Goal: Information Seeking & Learning: Understand process/instructions

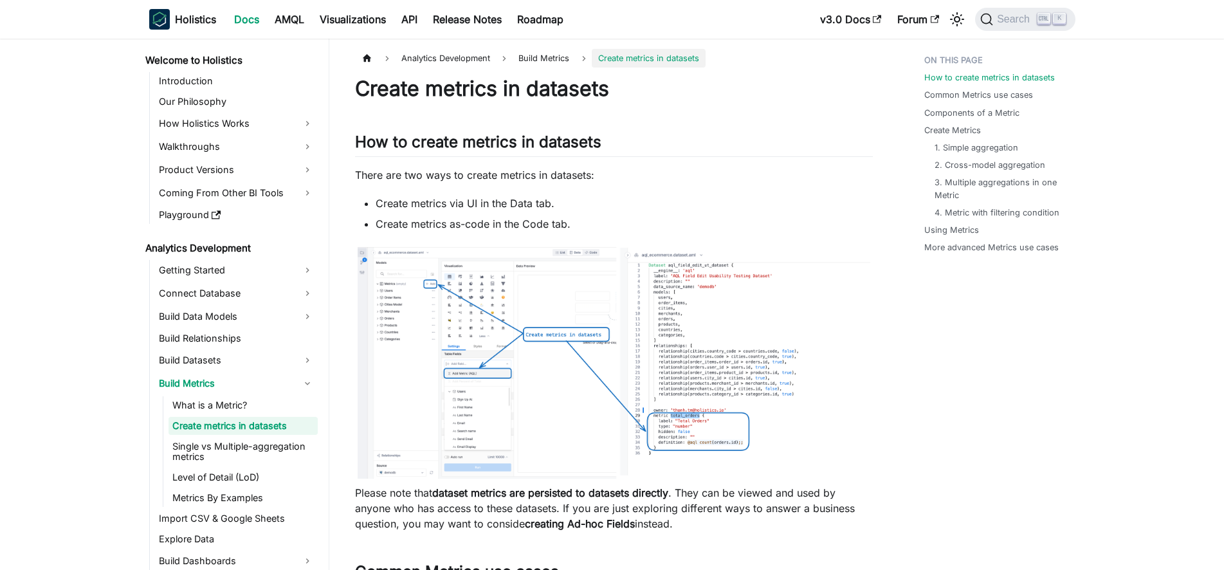
click at [214, 429] on link "Create metrics in datasets" at bounding box center [242, 426] width 149 height 18
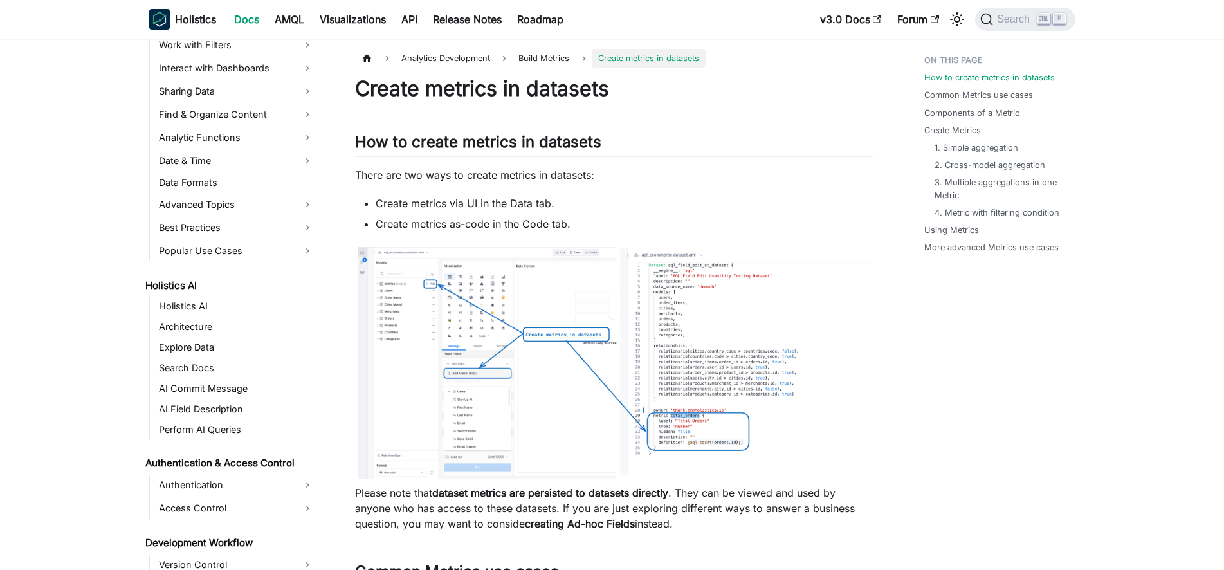
click at [637, 57] on span "Create metrics in datasets" at bounding box center [649, 58] width 114 height 19
click at [639, 56] on span "Create metrics in datasets" at bounding box center [649, 58] width 114 height 19
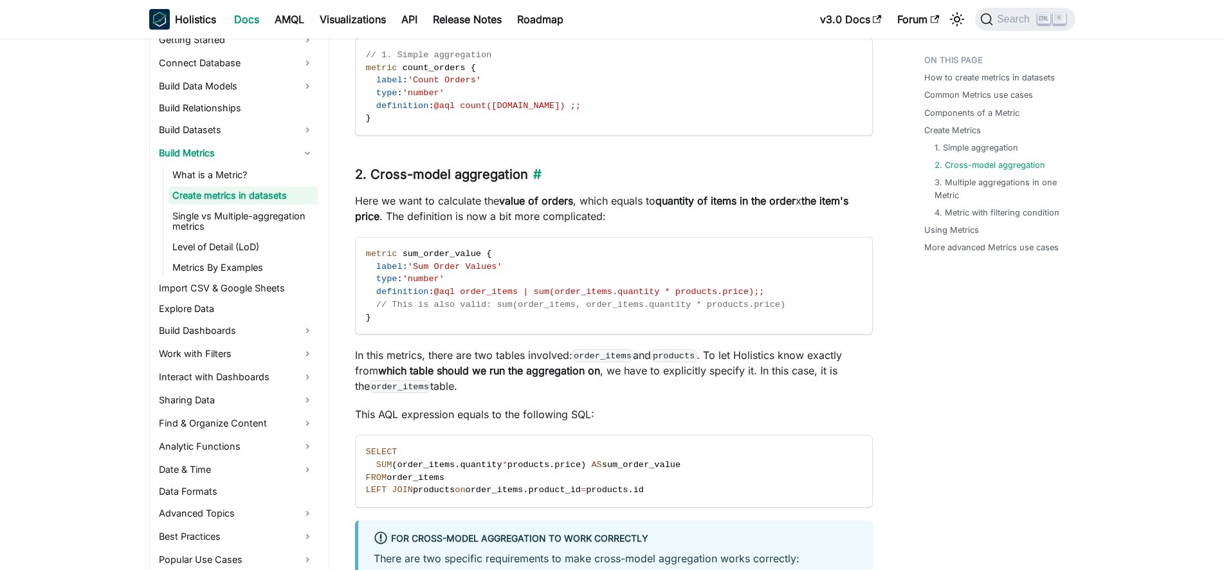
scroll to position [1509, 0]
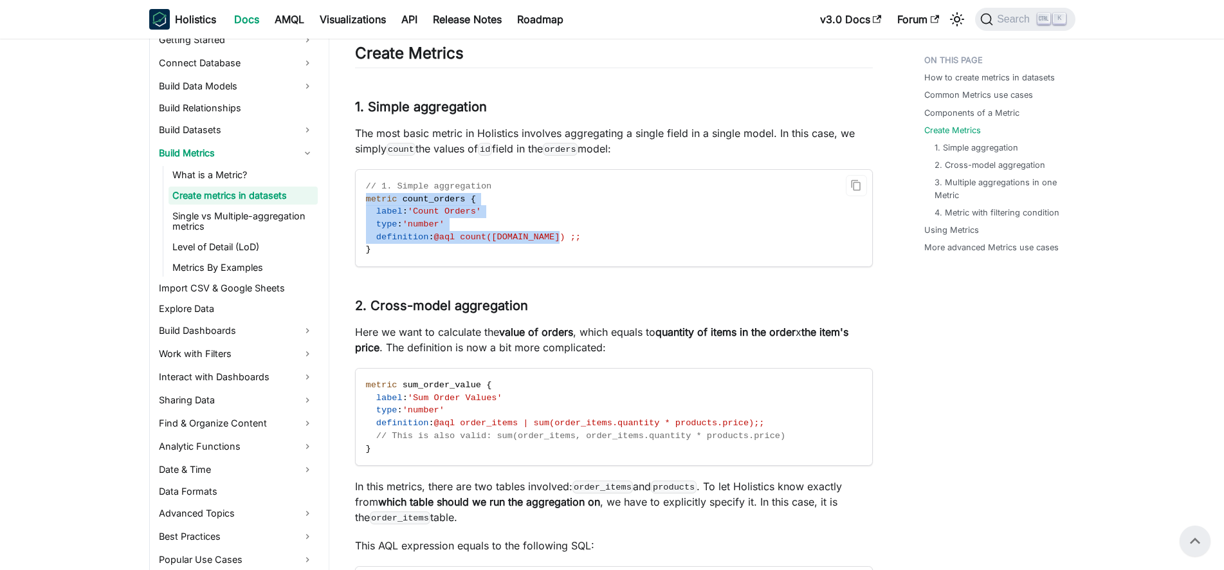
drag, startPoint x: 364, startPoint y: 197, endPoint x: 557, endPoint y: 242, distance: 198.1
click at [557, 242] on code "// 1. Simple aggregation metric count_orders { label : 'Count Orders' type : 'n…" at bounding box center [613, 218] width 514 height 96
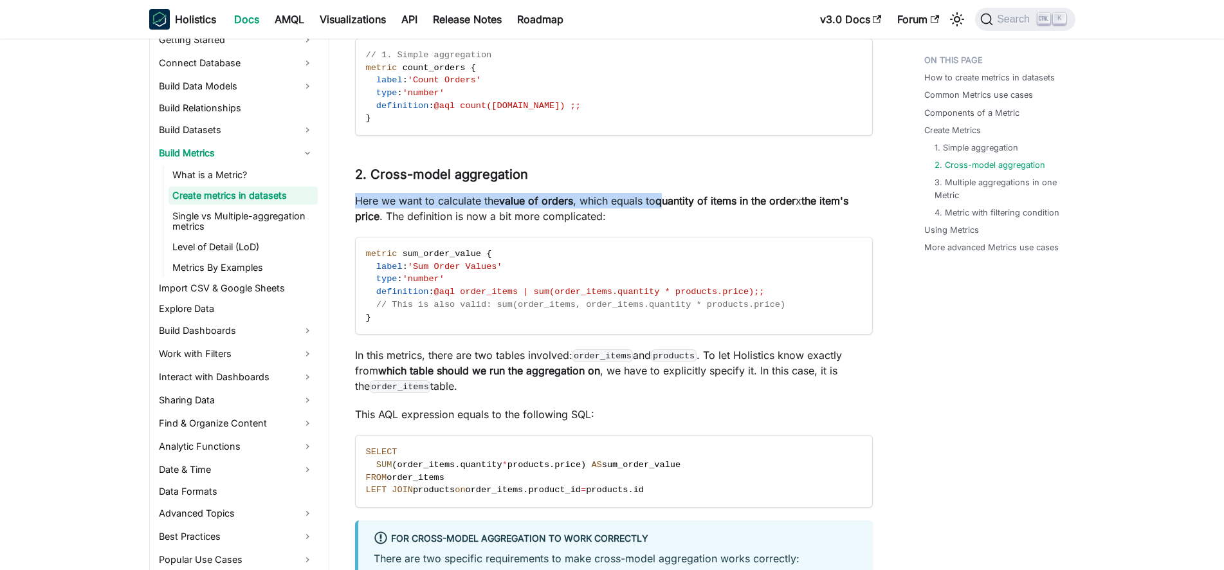
drag, startPoint x: 345, startPoint y: 194, endPoint x: 675, endPoint y: 207, distance: 329.6
click at [675, 207] on article "Analytics Development Build Metrics Create metrics in datasets On this page Cre…" at bounding box center [614, 333] width 538 height 3849
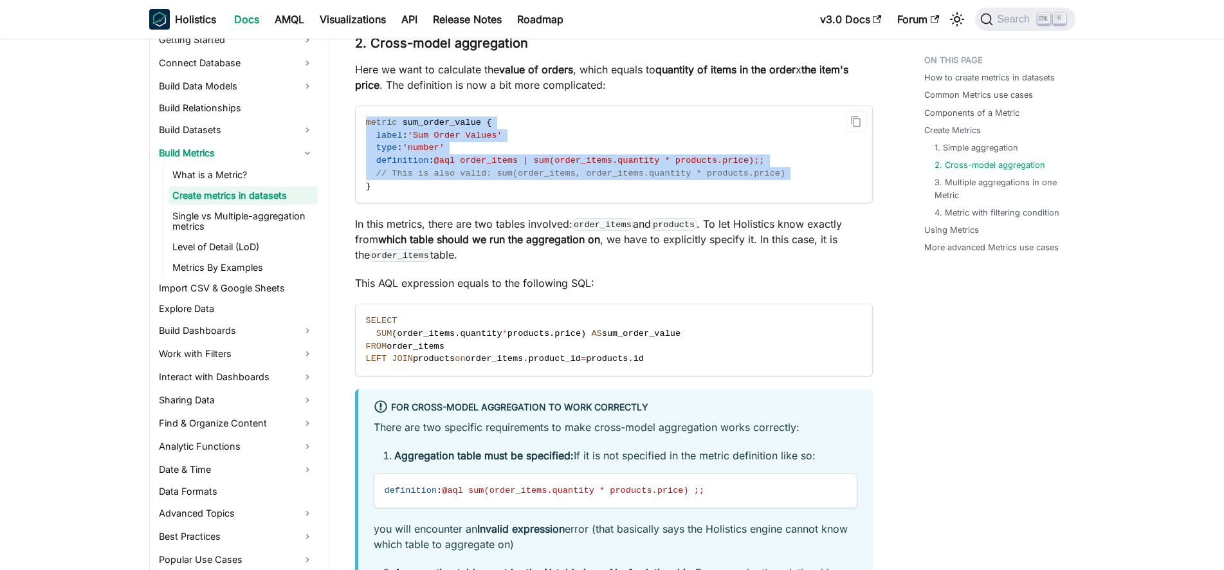
drag, startPoint x: 363, startPoint y: 125, endPoint x: 580, endPoint y: 203, distance: 230.9
click at [580, 203] on code "metric sum_order_value { label : 'Sum Order Values' type : 'number' definition …" at bounding box center [613, 154] width 514 height 96
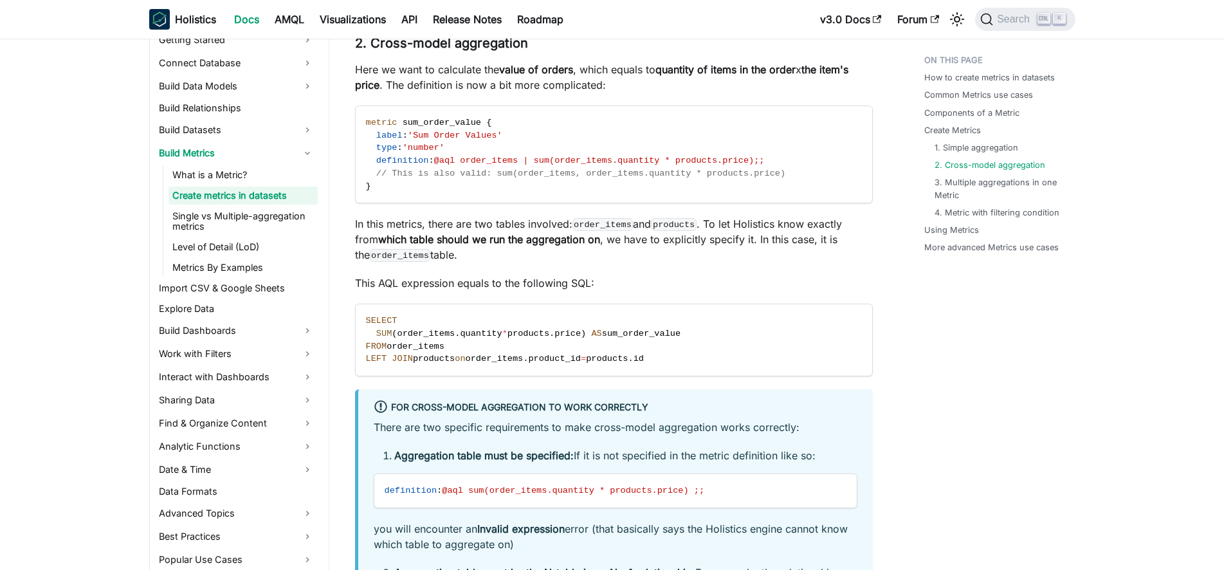
drag, startPoint x: 356, startPoint y: 224, endPoint x: 524, endPoint y: 265, distance: 172.8
click at [524, 265] on article "Analytics Development Build Metrics Create metrics in datasets On this page Cre…" at bounding box center [614, 202] width 538 height 3849
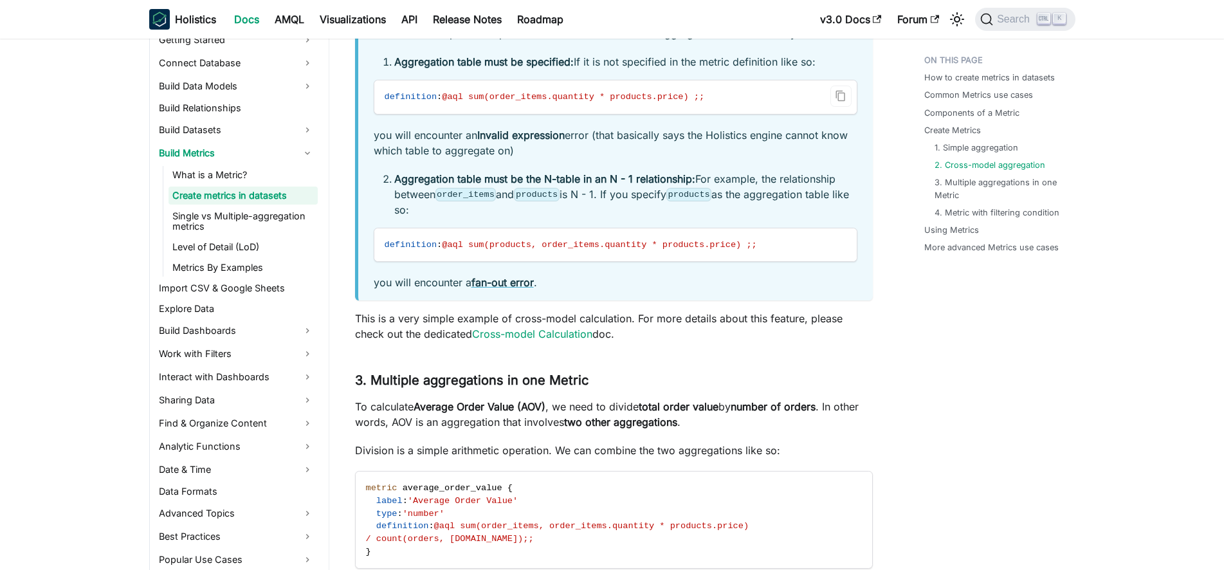
scroll to position [1968, 0]
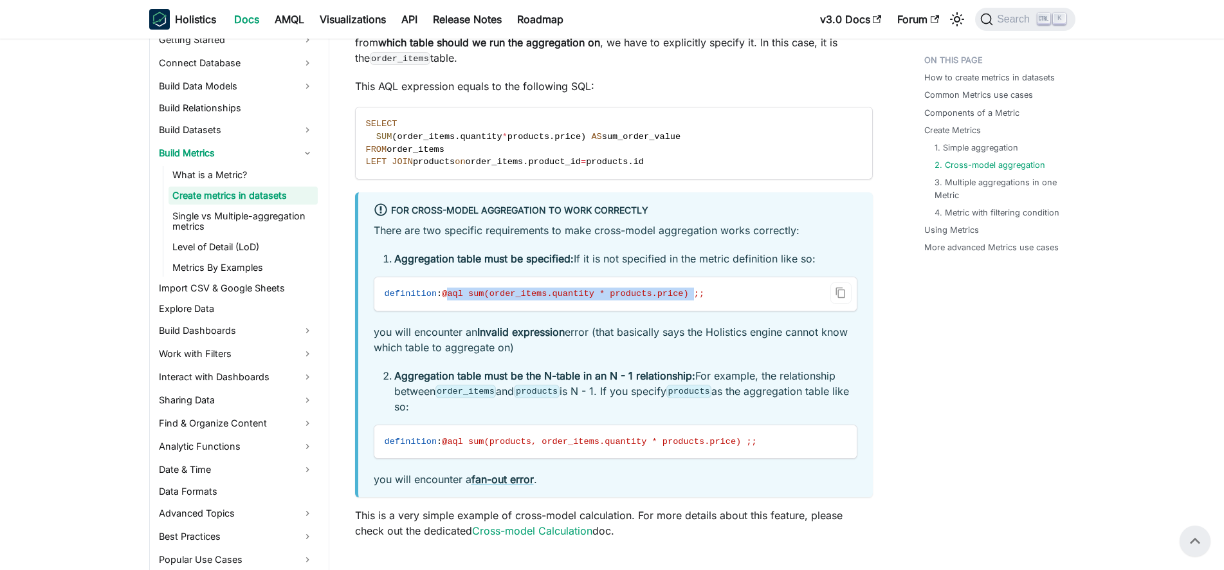
drag, startPoint x: 446, startPoint y: 291, endPoint x: 709, endPoint y: 297, distance: 263.7
click at [709, 297] on code "definition : @aql sum(order_items.quantity * products.price) ;;" at bounding box center [615, 293] width 482 height 33
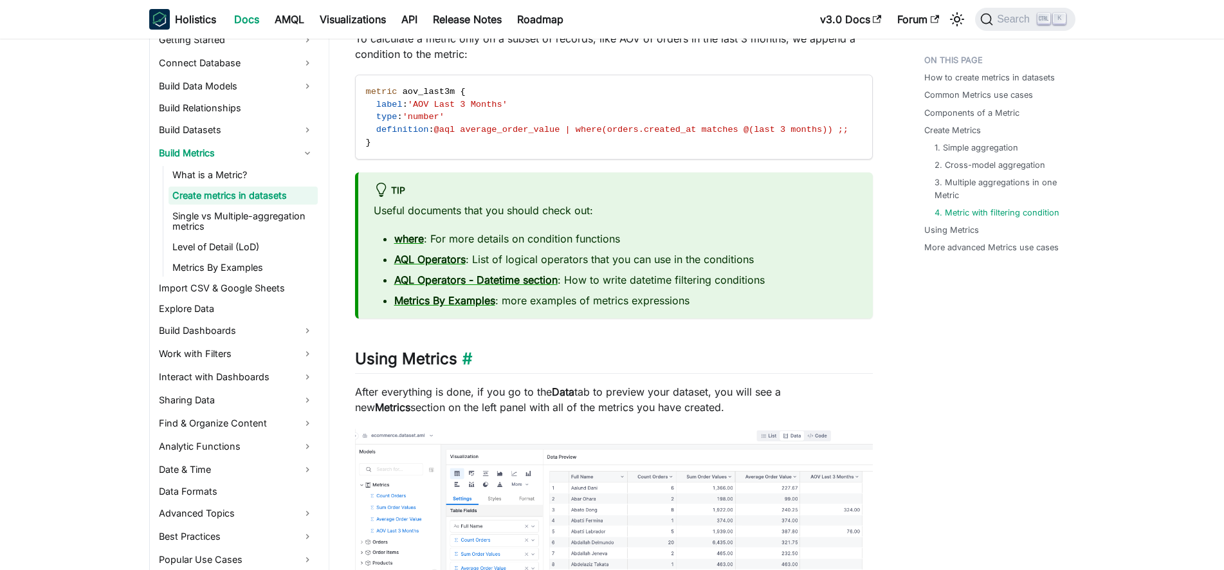
scroll to position [2952, 0]
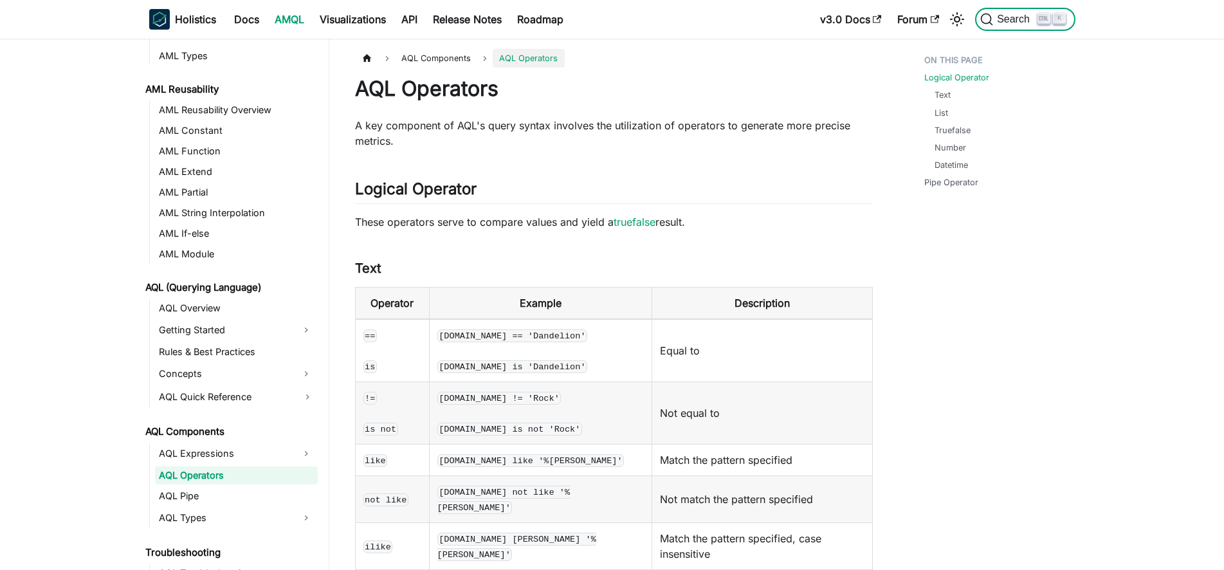
click at [1005, 19] on span "Search" at bounding box center [1015, 20] width 44 height 12
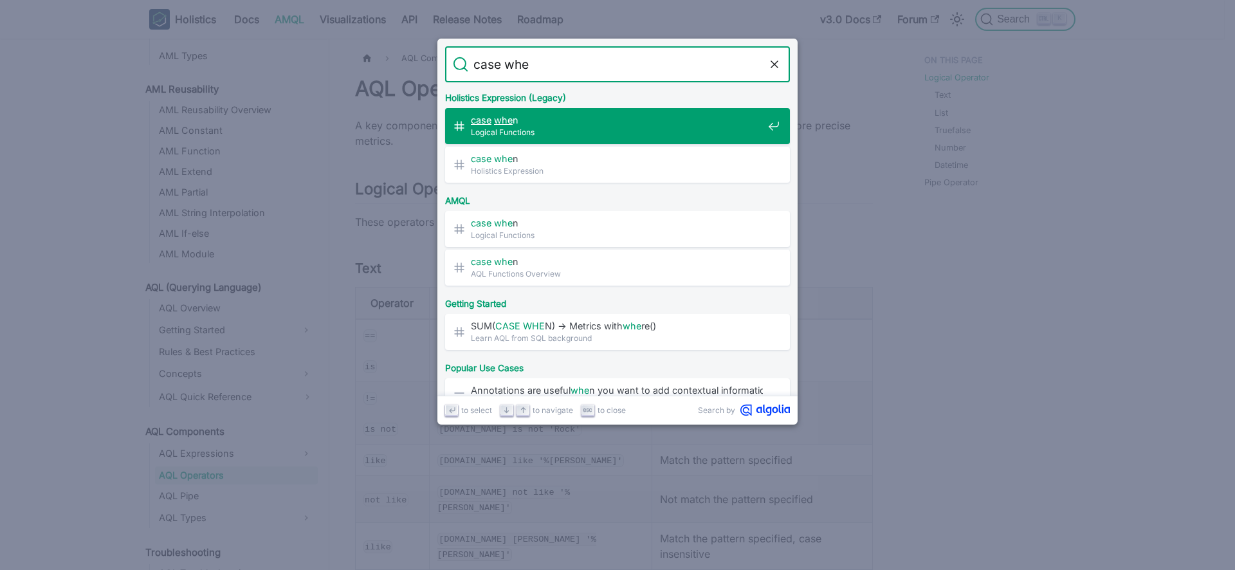
type input "case when"
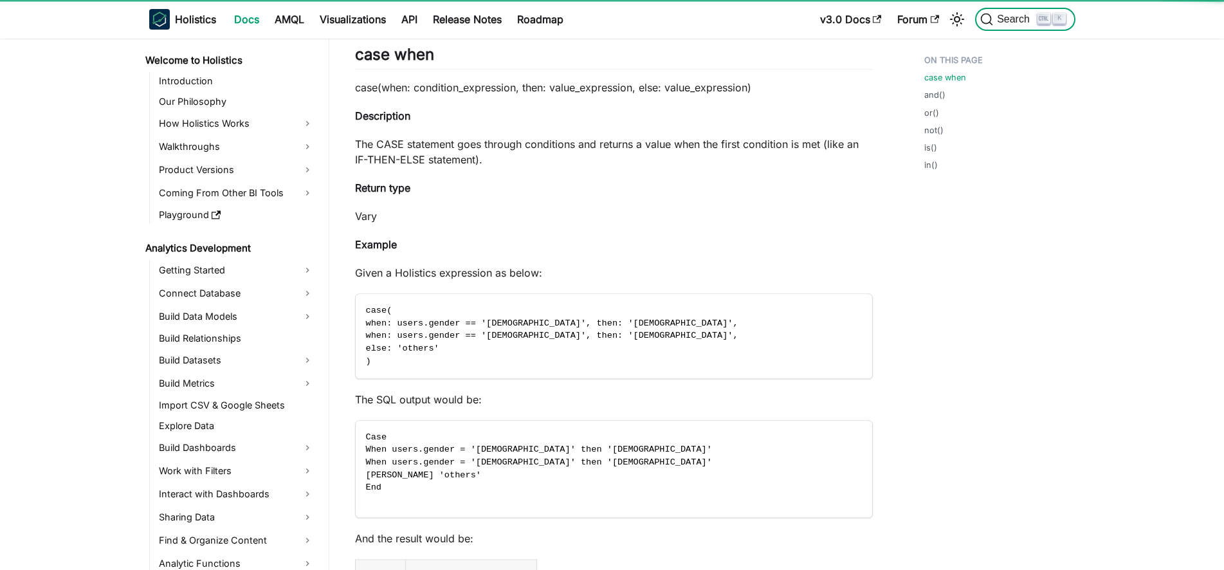
scroll to position [1460, 0]
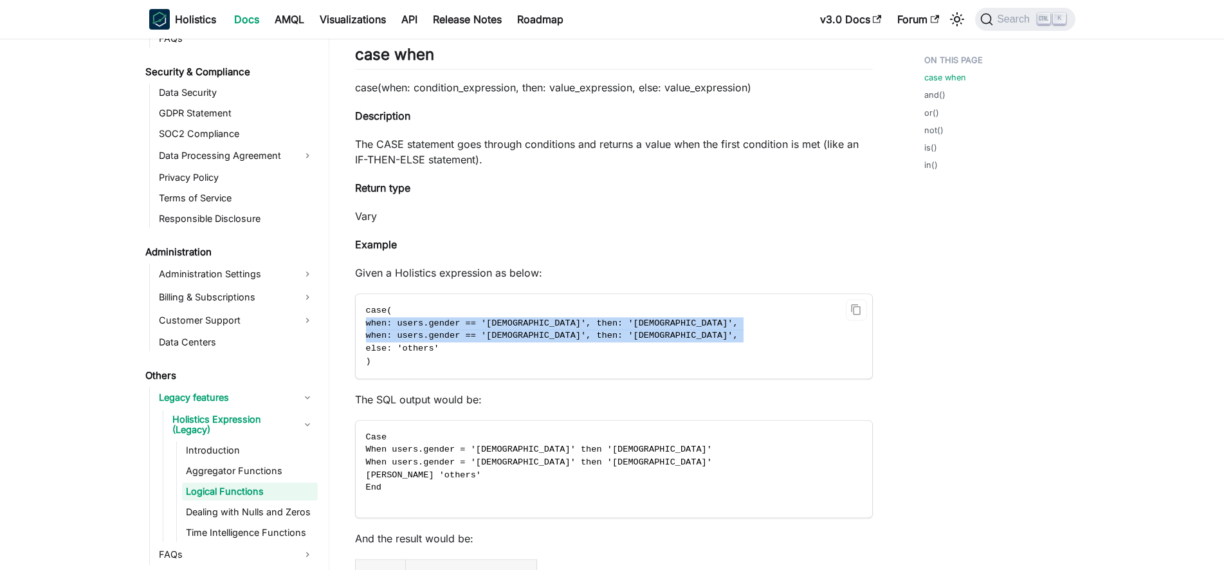
drag, startPoint x: 365, startPoint y: 322, endPoint x: 538, endPoint y: 343, distance: 174.3
click at [538, 343] on code "case( when: users.gender == '[DEMOGRAPHIC_DATA]', then: '[DEMOGRAPHIC_DATA]', w…" at bounding box center [613, 336] width 514 height 84
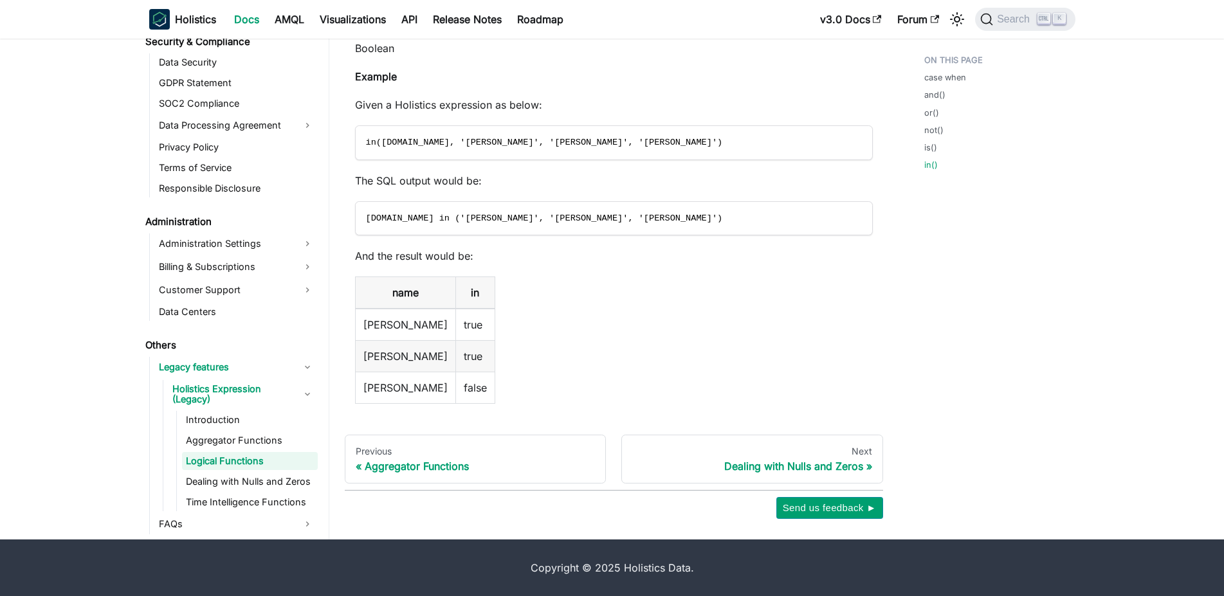
scroll to position [1434, 0]
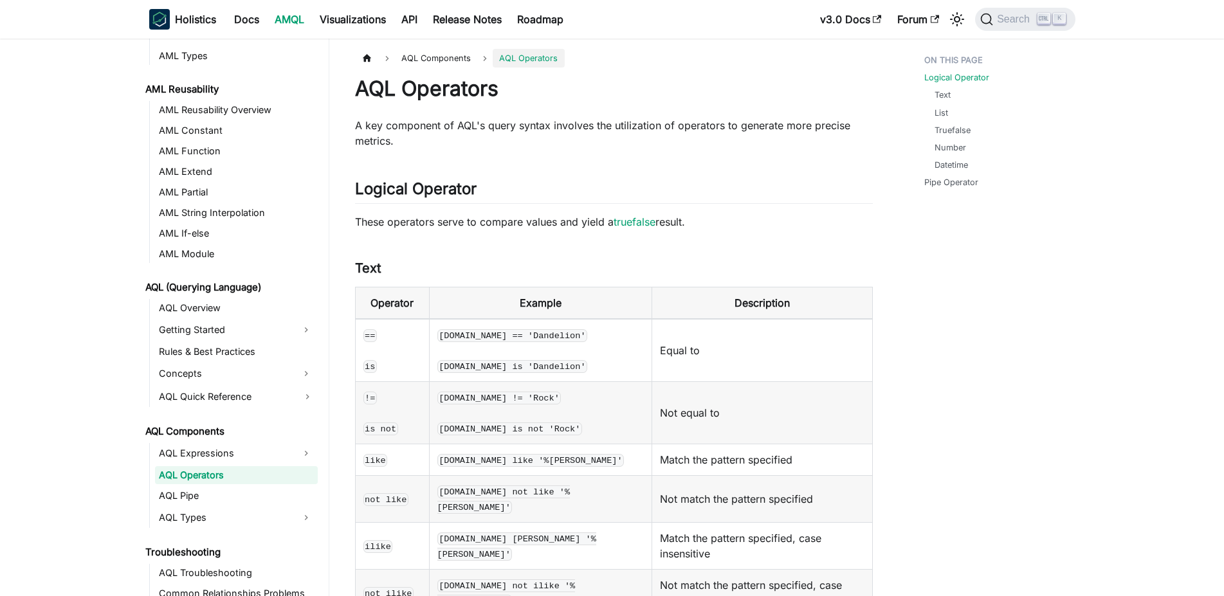
scroll to position [66, 0]
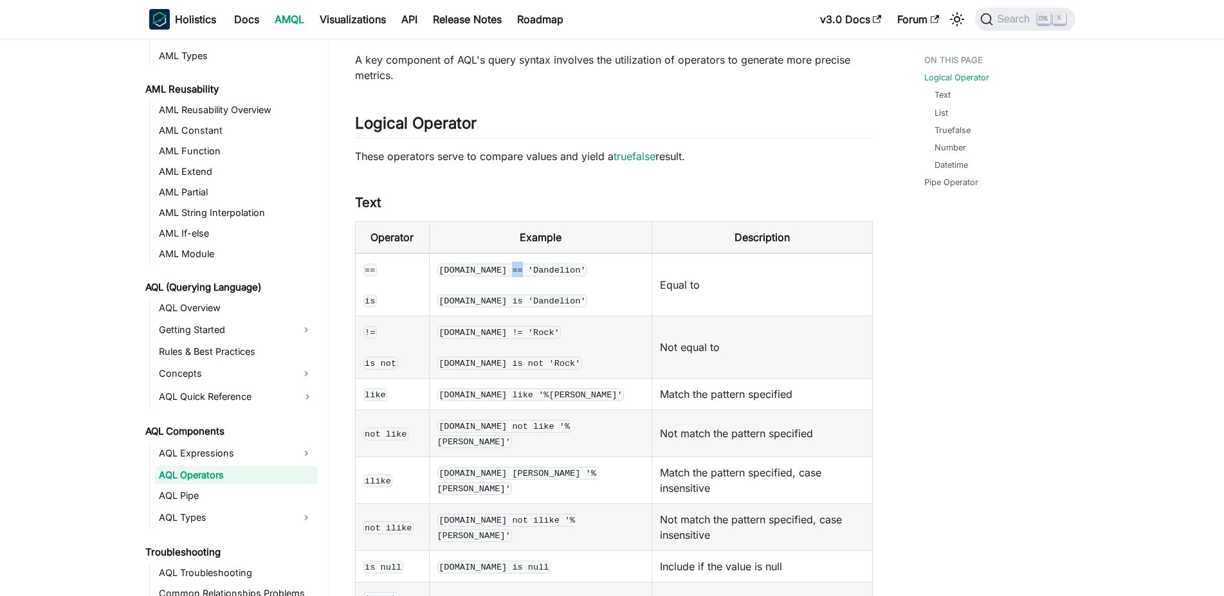
drag, startPoint x: 506, startPoint y: 273, endPoint x: 514, endPoint y: 275, distance: 8.5
click at [514, 275] on code "[DOMAIN_NAME] == 'Dandelion'" at bounding box center [512, 270] width 150 height 13
drag, startPoint x: 365, startPoint y: 272, endPoint x: 379, endPoint y: 272, distance: 14.1
click at [379, 272] on td "== is" at bounding box center [392, 284] width 74 height 63
click at [380, 284] on td "== is" at bounding box center [392, 284] width 74 height 63
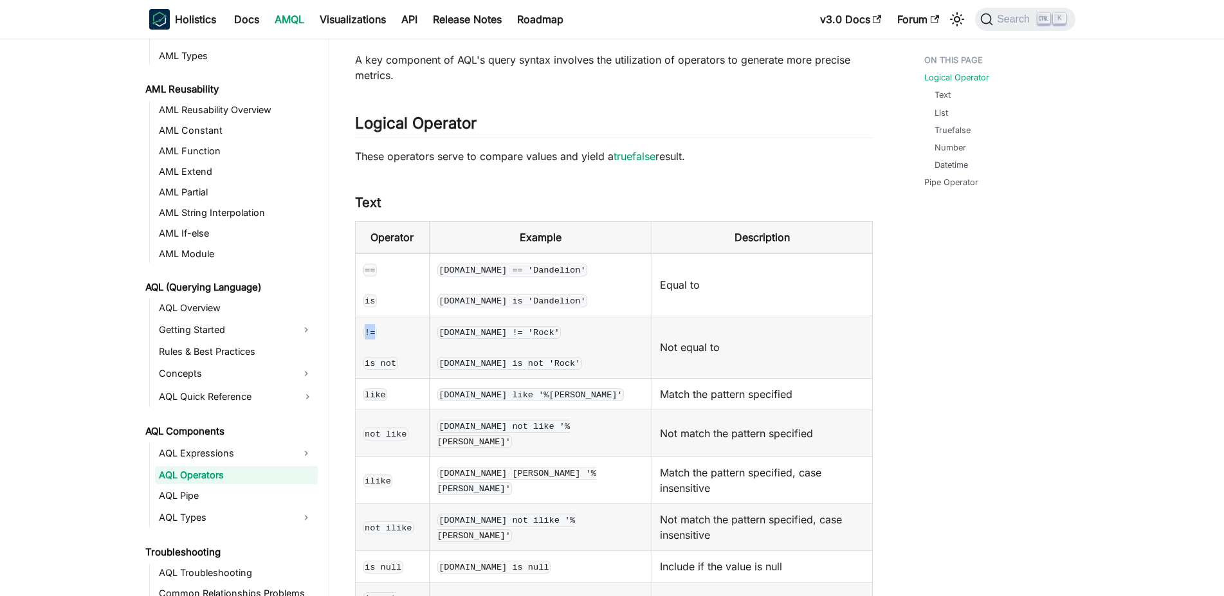
drag, startPoint x: 364, startPoint y: 333, endPoint x: 383, endPoint y: 332, distance: 19.3
click at [383, 332] on td "!= is not" at bounding box center [392, 347] width 74 height 62
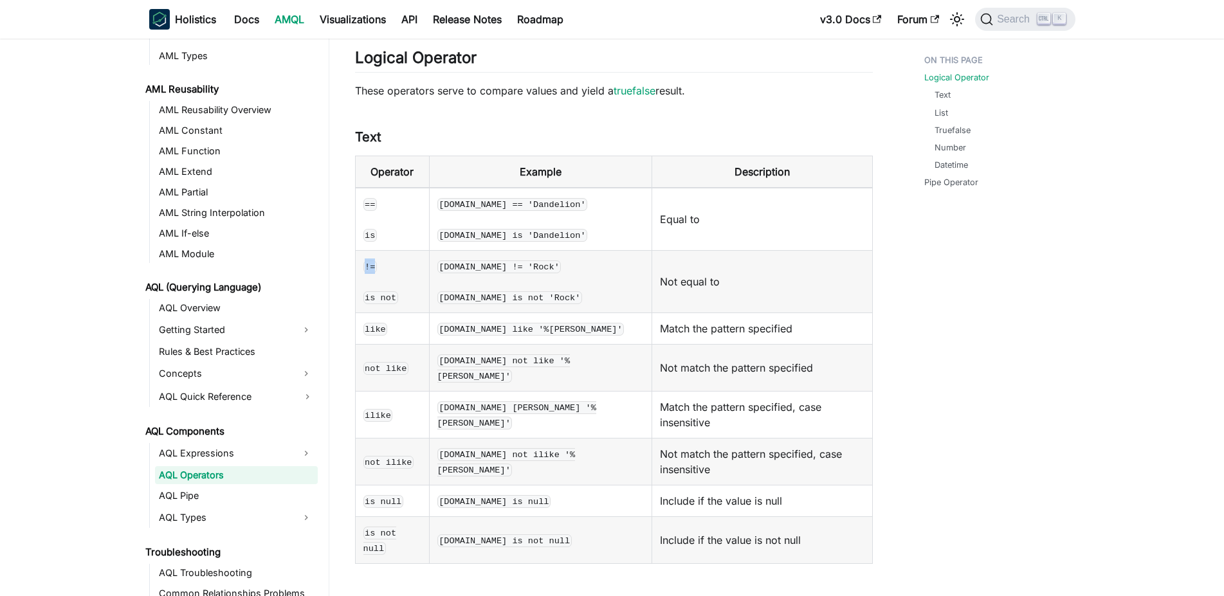
scroll to position [197, 0]
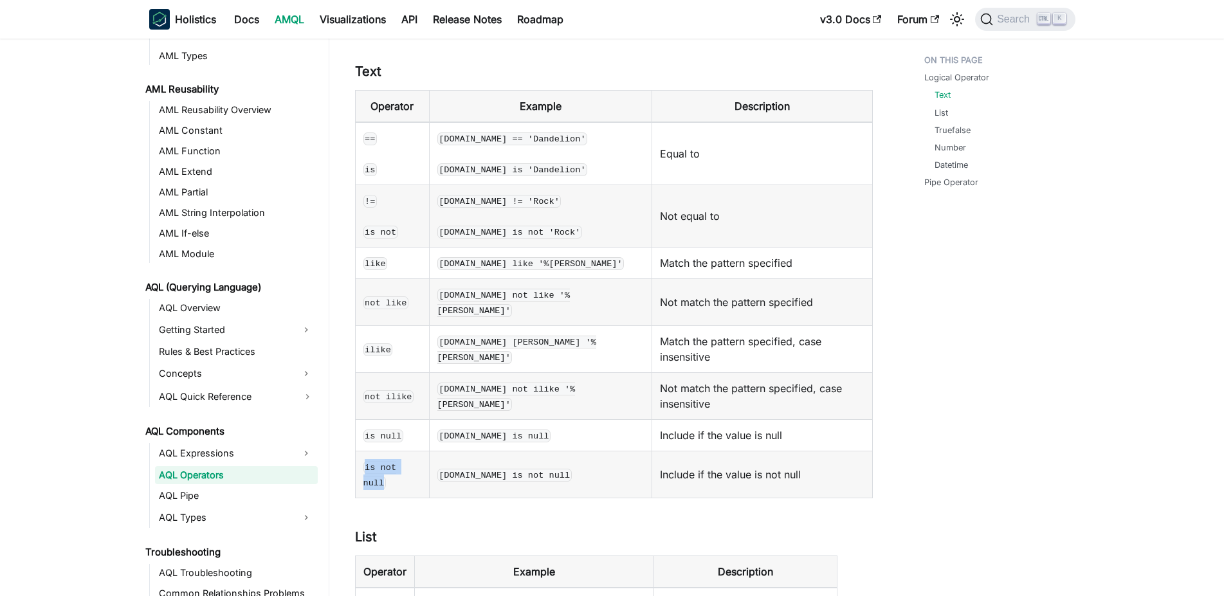
drag, startPoint x: 365, startPoint y: 424, endPoint x: 423, endPoint y: 424, distance: 57.9
click at [423, 451] on td "is not null" at bounding box center [392, 474] width 74 height 47
